Goal: Check status: Check status

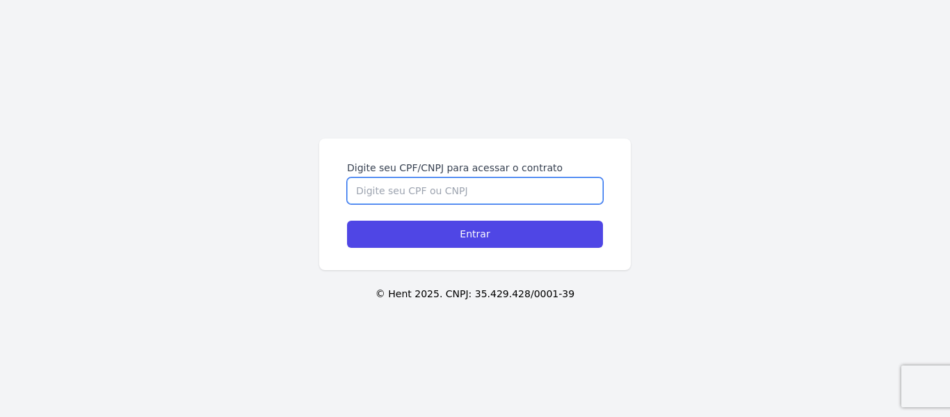
click at [453, 191] on input "Digite seu CPF/CNPJ para acessar o contrato" at bounding box center [475, 190] width 256 height 26
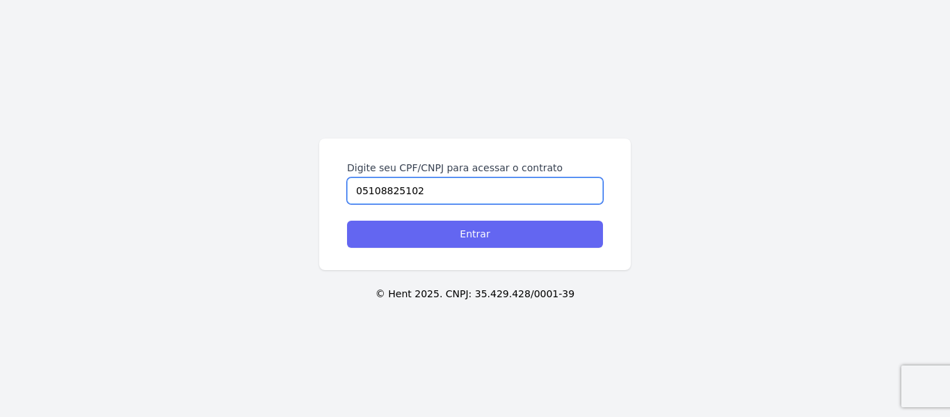
type input "05108825102"
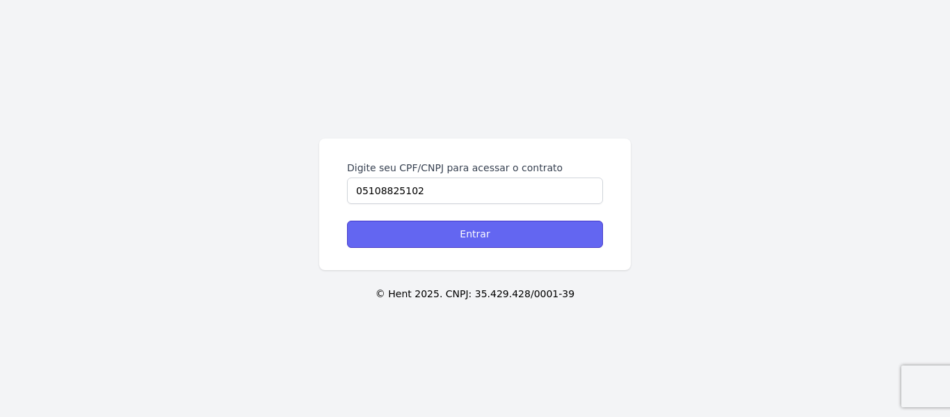
click at [506, 233] on input "Entrar" at bounding box center [475, 233] width 256 height 27
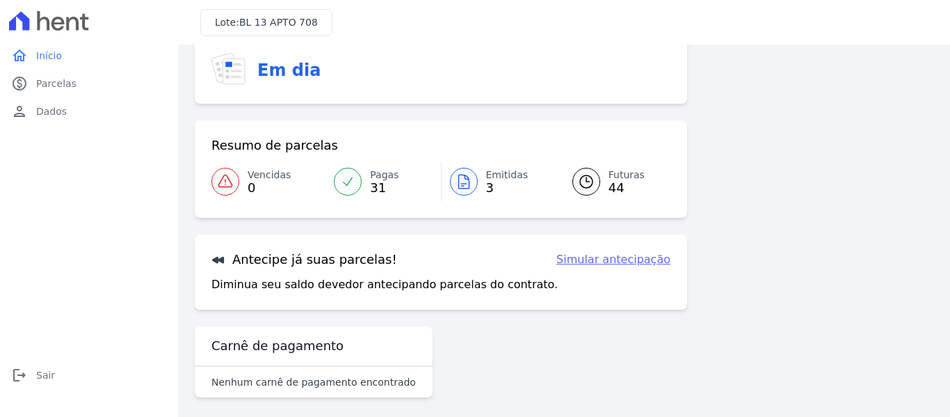
scroll to position [114, 0]
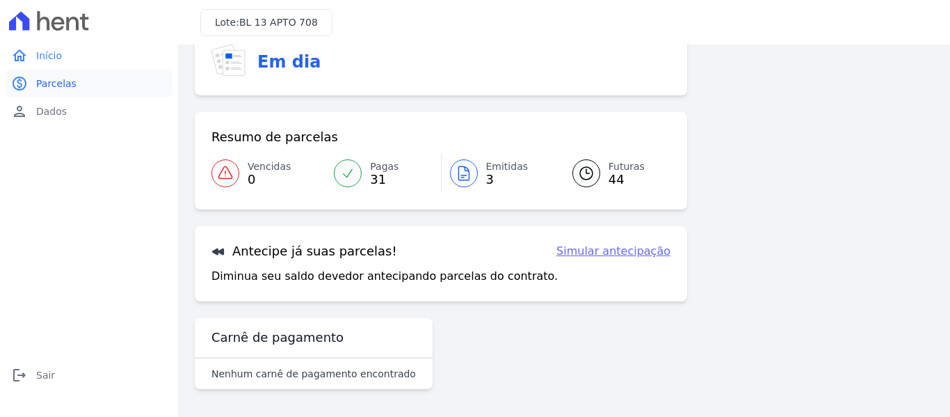
click at [67, 86] on span "Parcelas" at bounding box center [56, 83] width 40 height 14
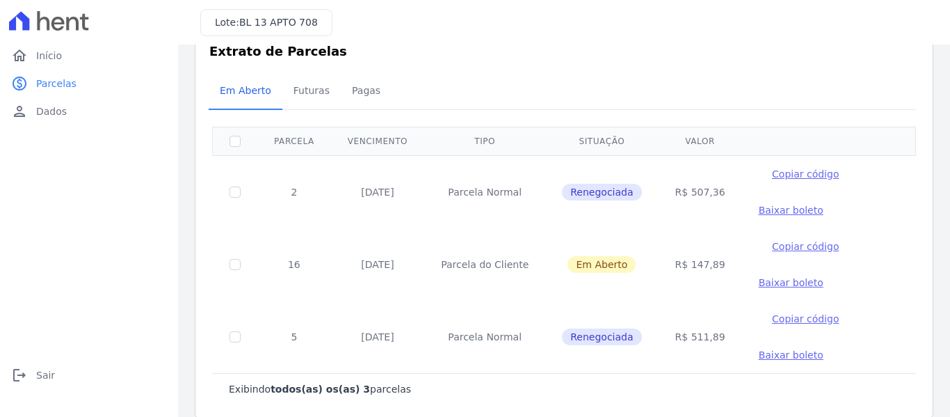
scroll to position [53, 0]
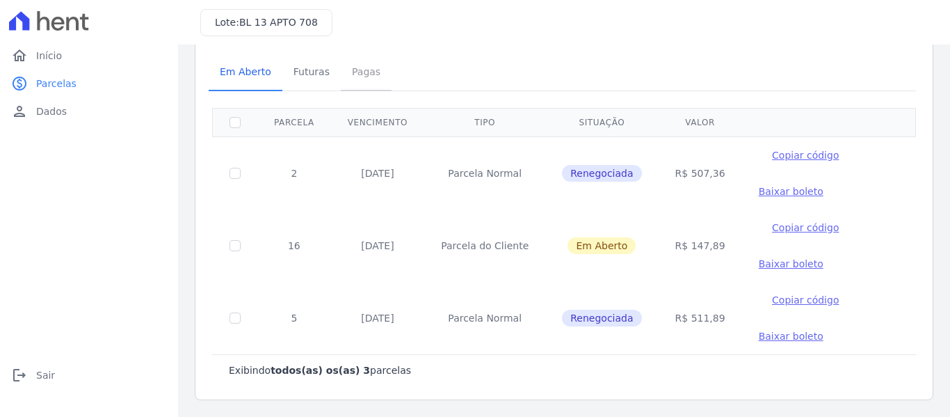
click at [349, 73] on span "Pagas" at bounding box center [365, 72] width 45 height 28
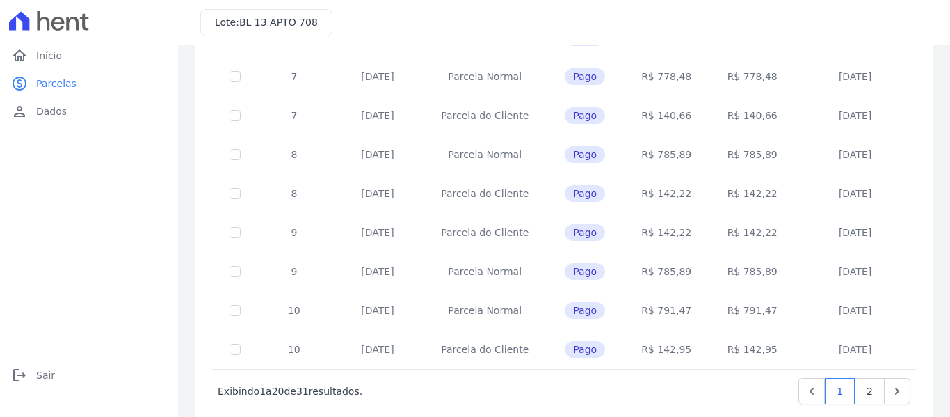
scroll to position [633, 0]
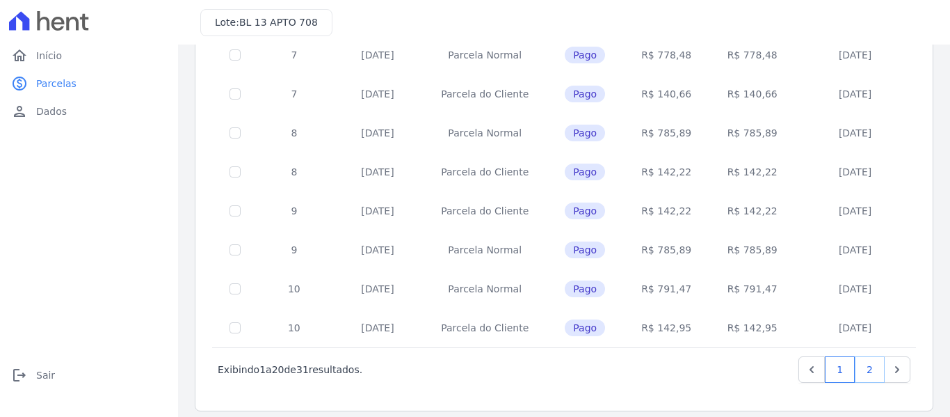
click at [862, 359] on link "2" at bounding box center [870, 369] width 30 height 26
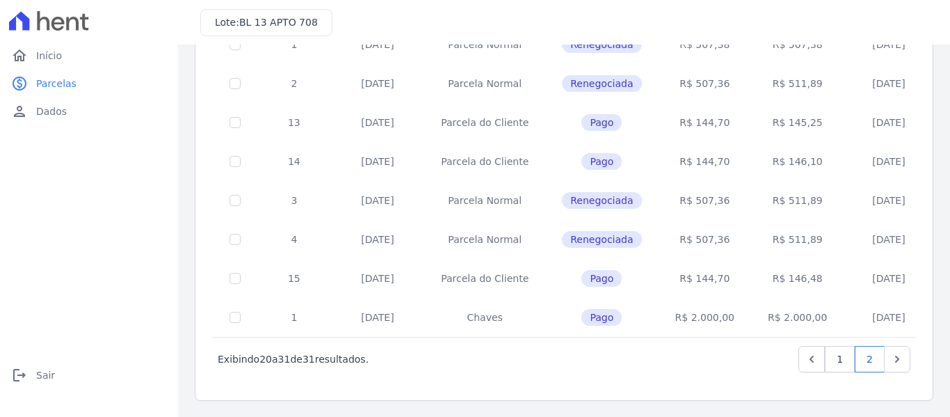
scroll to position [293, 0]
drag, startPoint x: 654, startPoint y: 240, endPoint x: 700, endPoint y: 239, distance: 45.2
click at [700, 239] on td "R$ 507,36" at bounding box center [704, 238] width 92 height 39
click at [677, 236] on td "R$ 507,36" at bounding box center [704, 238] width 92 height 39
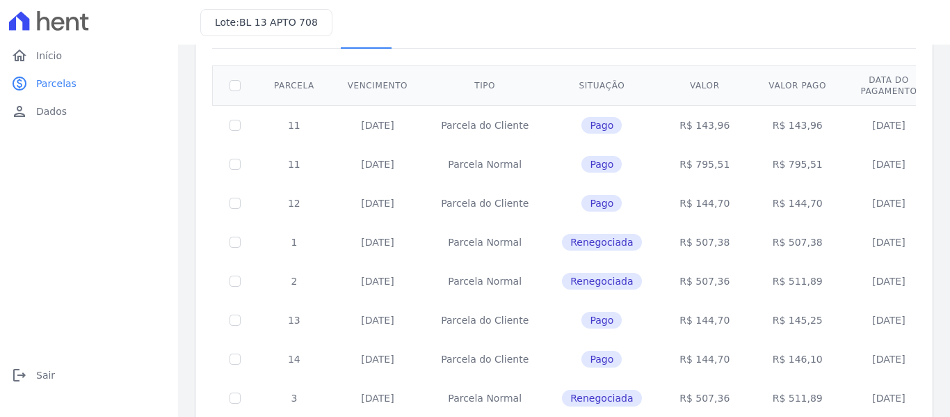
scroll to position [0, 0]
